Goal: Task Accomplishment & Management: Use online tool/utility

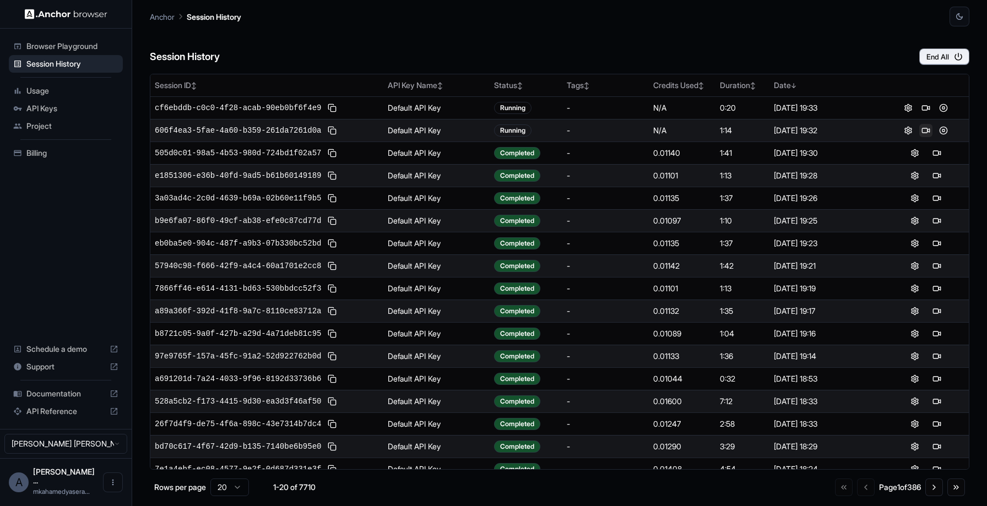
click at [925, 131] on button at bounding box center [925, 130] width 13 height 13
click at [936, 128] on button at bounding box center [936, 130] width 13 height 13
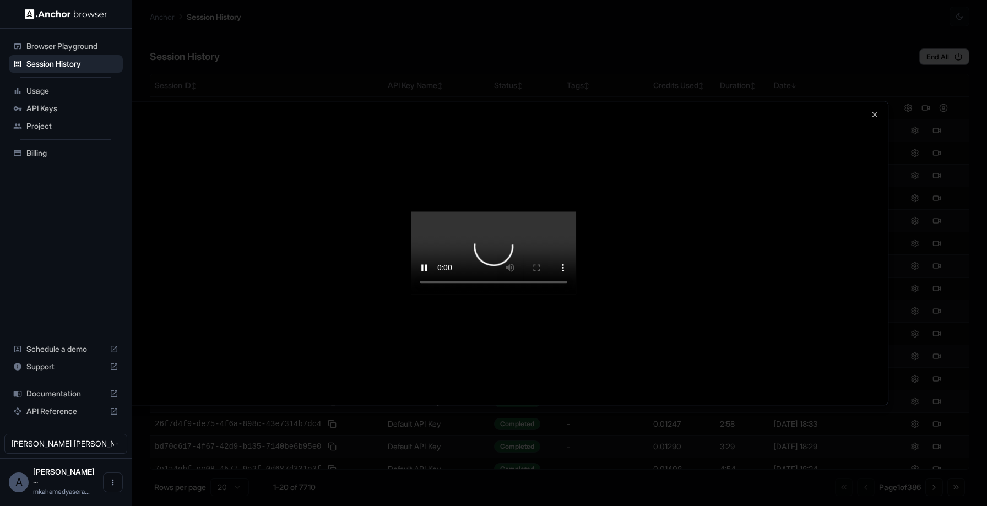
click at [411, 294] on video at bounding box center [493, 252] width 165 height 83
click at [495, 294] on video at bounding box center [493, 252] width 165 height 83
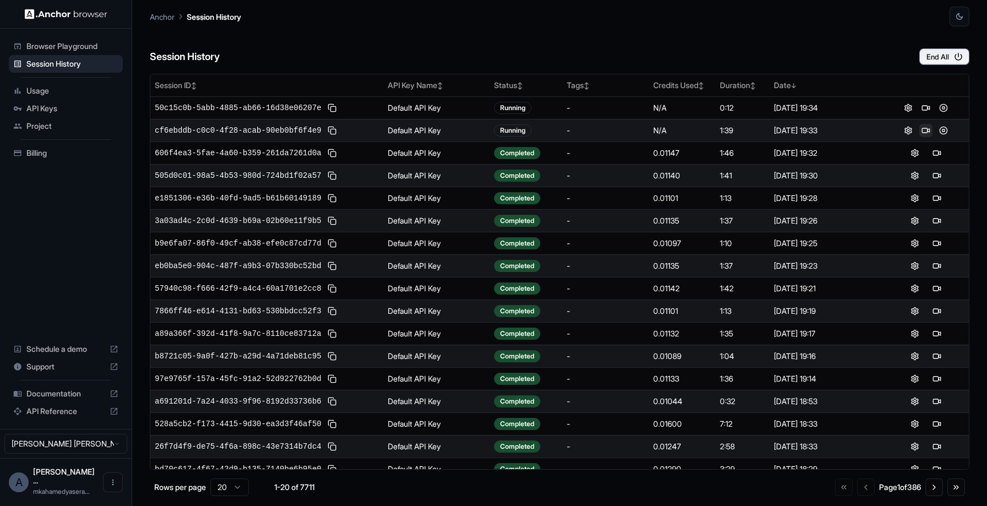
click at [923, 128] on button at bounding box center [925, 130] width 13 height 13
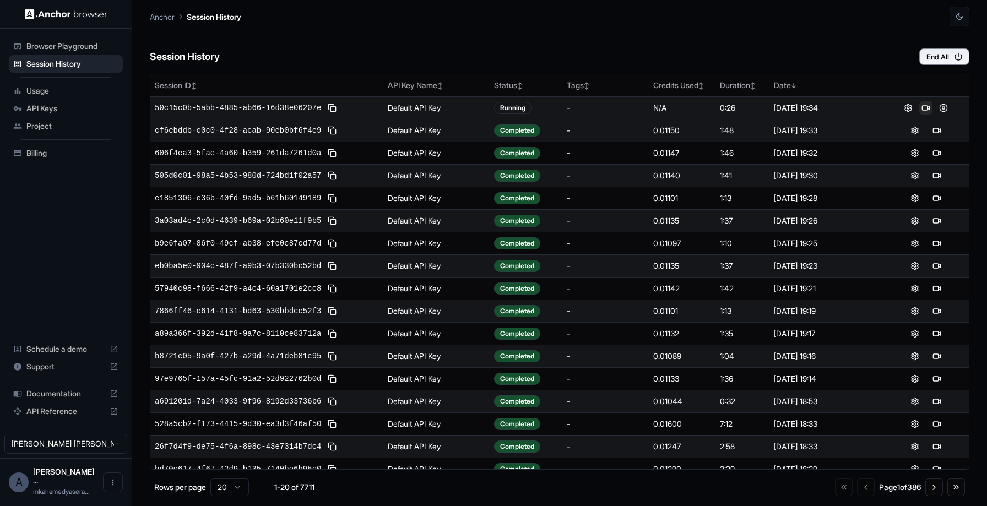
click at [922, 105] on button at bounding box center [925, 107] width 13 height 13
click at [925, 110] on button at bounding box center [925, 107] width 13 height 13
click at [934, 55] on button "End All" at bounding box center [944, 56] width 50 height 17
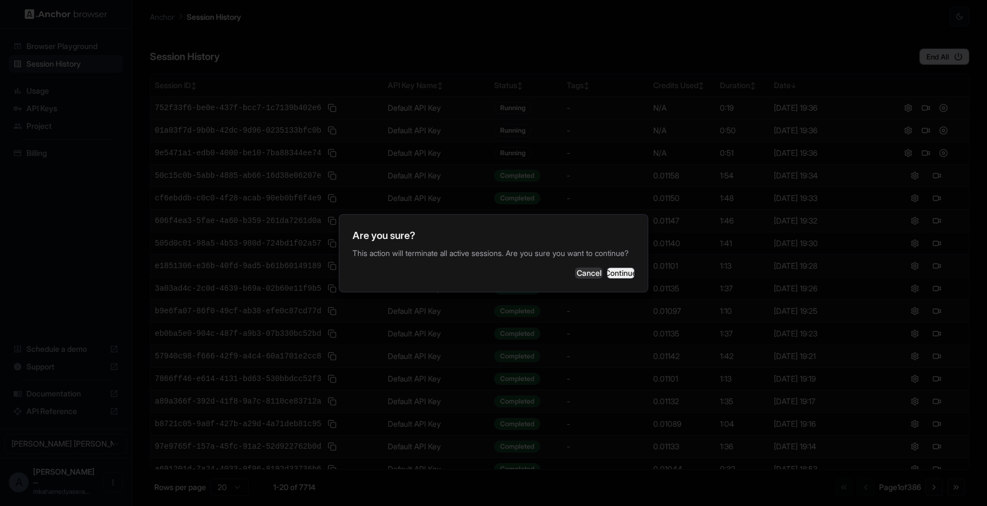
click at [618, 274] on button "Continue" at bounding box center [621, 273] width 28 height 11
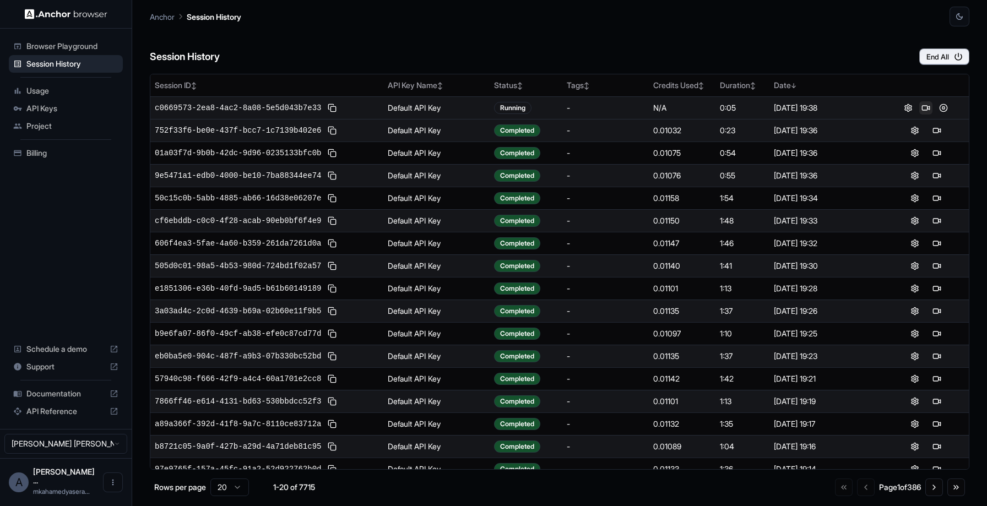
click at [925, 108] on button at bounding box center [925, 107] width 13 height 13
click at [923, 105] on button at bounding box center [925, 107] width 13 height 13
click at [922, 106] on button at bounding box center [925, 107] width 13 height 13
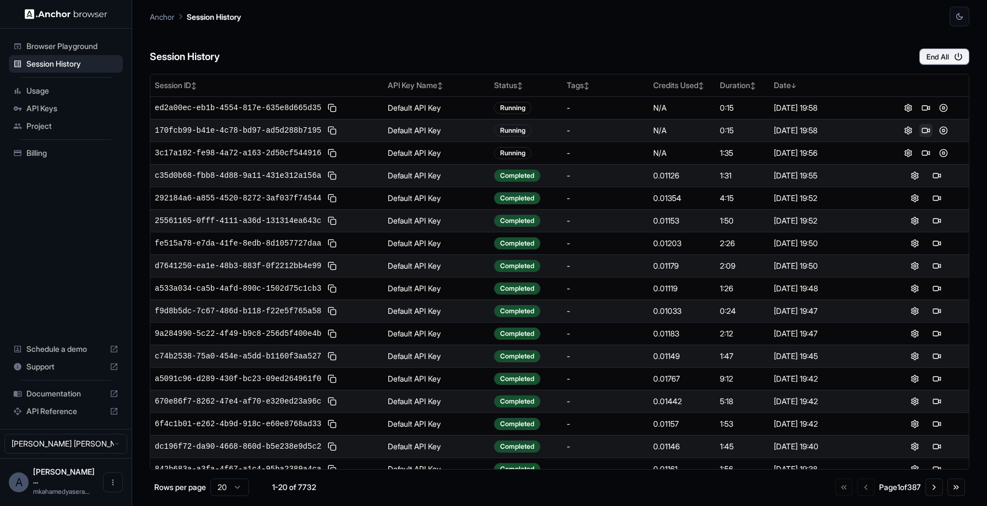
click at [928, 128] on button at bounding box center [925, 130] width 13 height 13
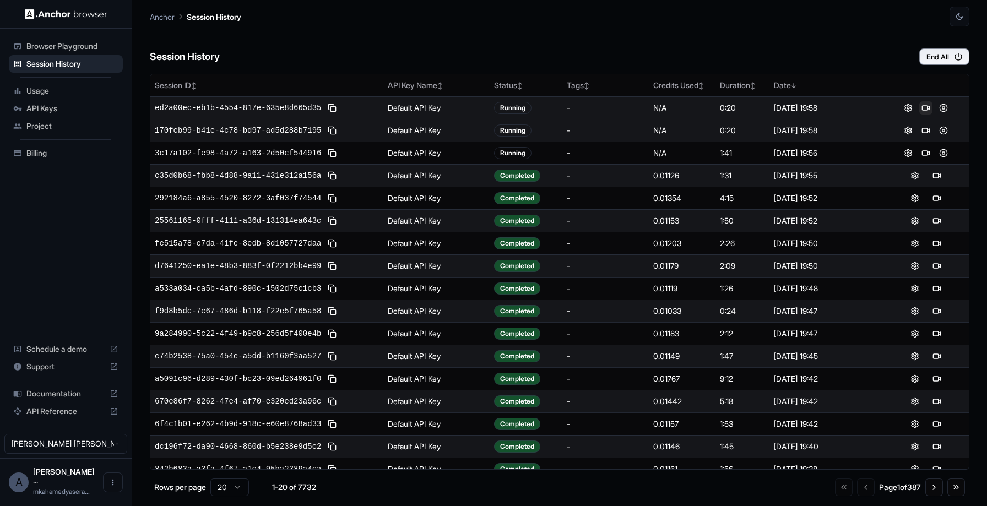
click at [920, 107] on button at bounding box center [925, 107] width 13 height 13
click at [938, 130] on button at bounding box center [936, 130] width 13 height 13
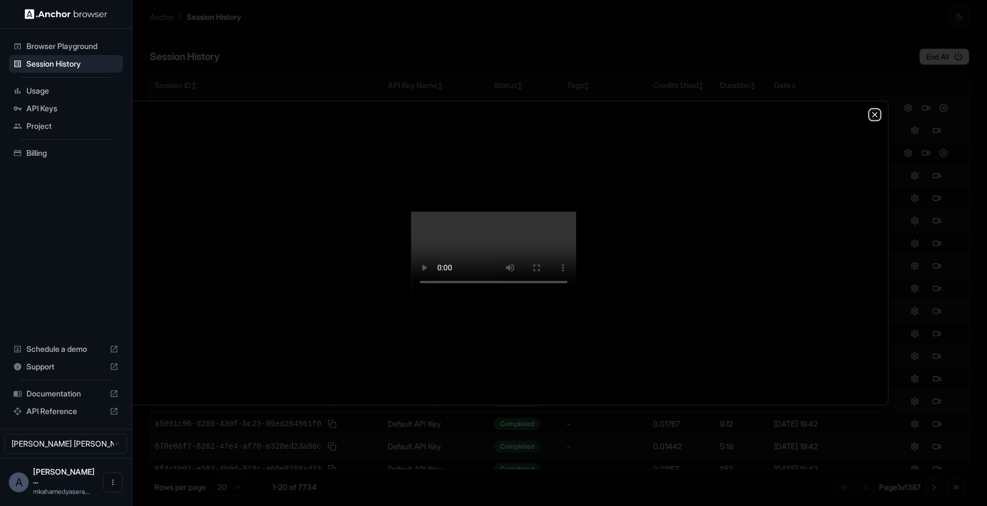
click at [875, 110] on icon "button" at bounding box center [874, 114] width 9 height 9
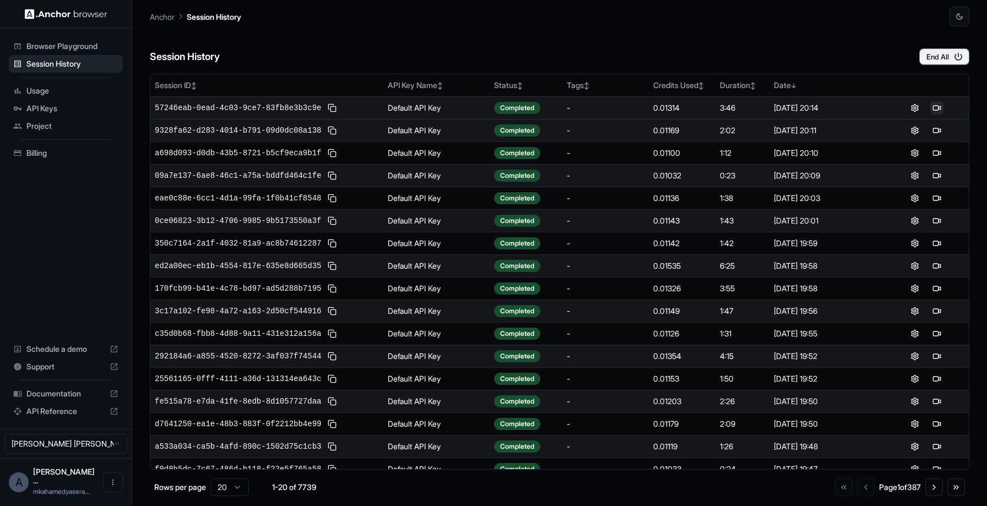
click at [932, 107] on button at bounding box center [936, 107] width 13 height 13
click at [927, 131] on button at bounding box center [925, 130] width 13 height 13
click at [932, 113] on button at bounding box center [936, 107] width 13 height 13
